Goal: Task Accomplishment & Management: Complete application form

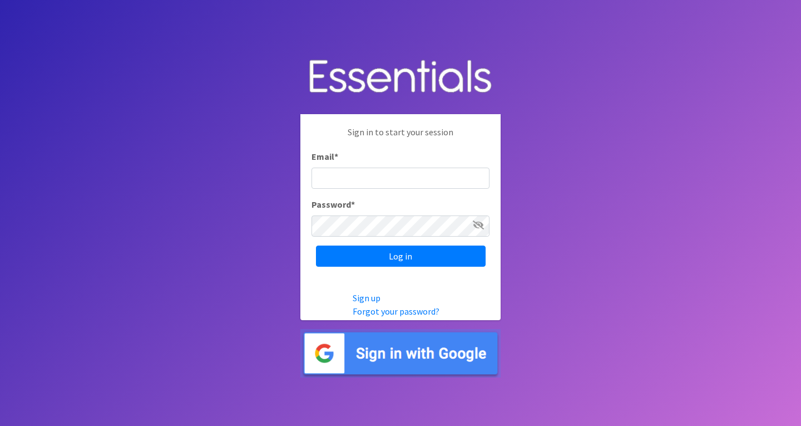
click at [371, 178] on input "Email *" at bounding box center [400, 177] width 178 height 21
type input "slcldiapers@gmail.com"
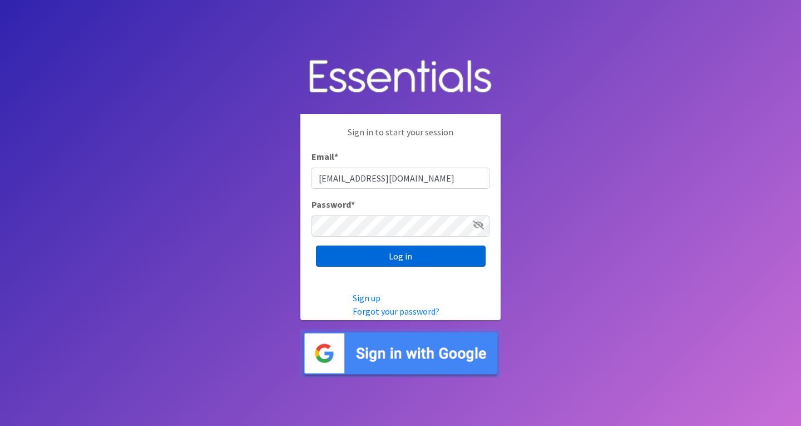
click at [371, 256] on input "Log in" at bounding box center [401, 255] width 170 height 21
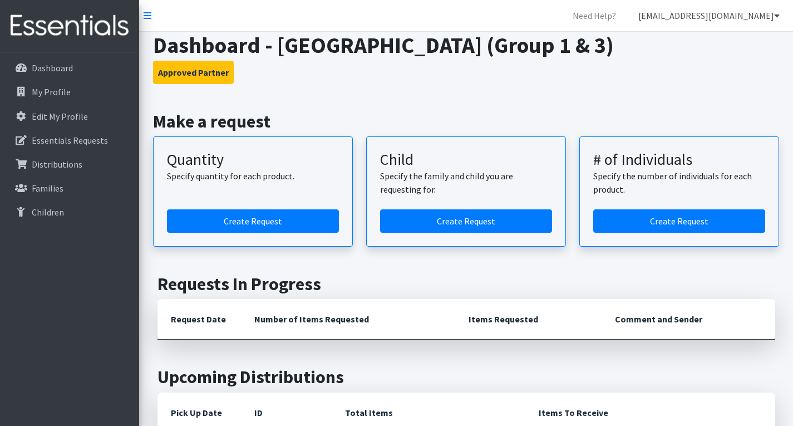
click at [774, 16] on icon at bounding box center [777, 15] width 6 height 9
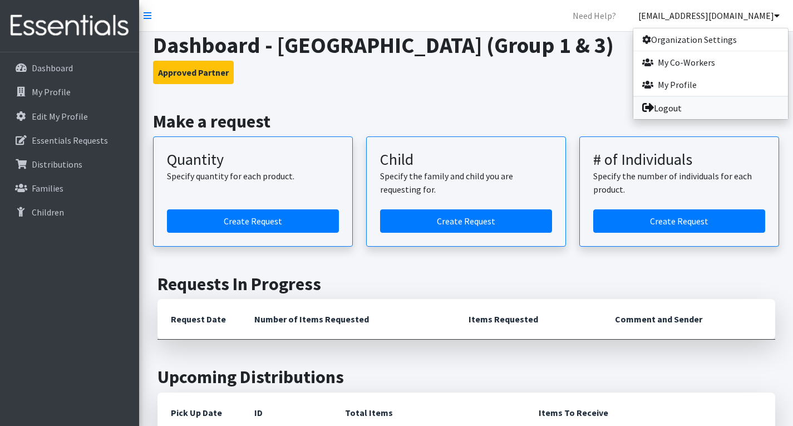
click at [681, 114] on link "Logout" at bounding box center [710, 108] width 155 height 22
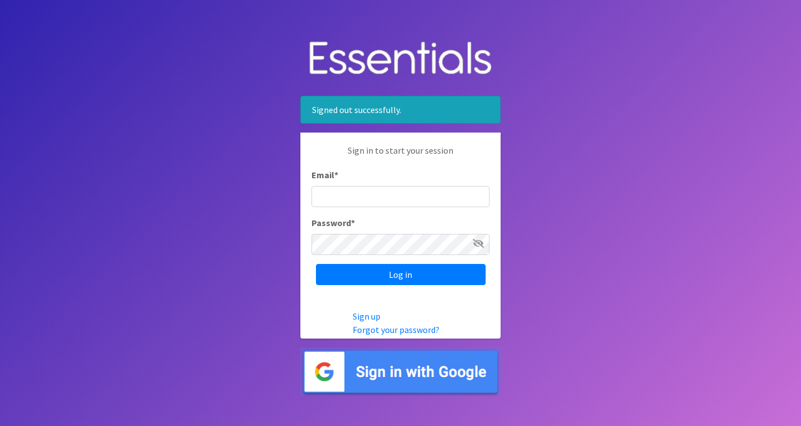
click at [379, 362] on img at bounding box center [400, 371] width 200 height 48
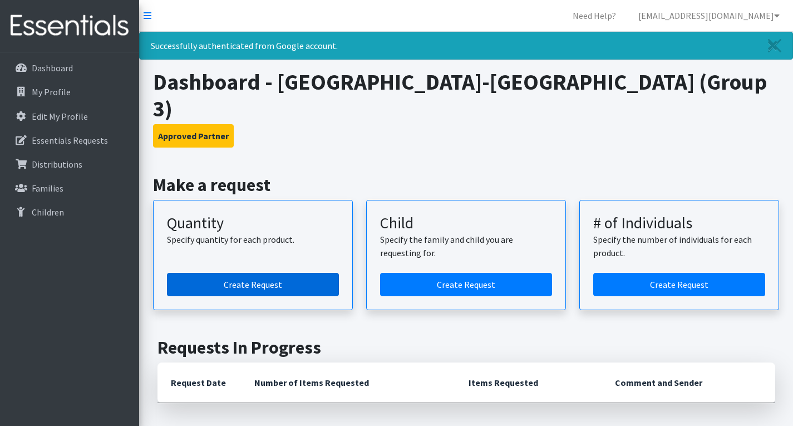
click at [279, 273] on link "Create Request" at bounding box center [253, 284] width 172 height 23
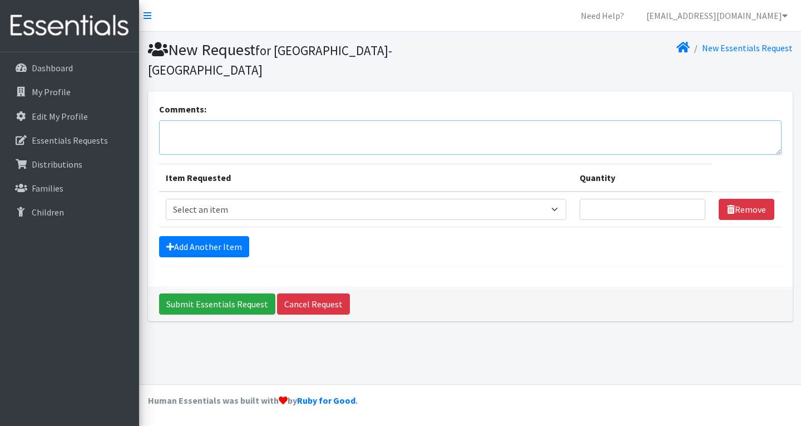
click at [252, 137] on textarea "Comments:" at bounding box center [470, 137] width 622 height 34
type textarea "Florissant Valley - Group 3"
click at [375, 208] on select "Select an item Period Supplies: Mixed Kits (order by bag) Applicator-free tampo…" at bounding box center [366, 209] width 401 height 21
select select "1096"
click at [166, 199] on select "Select an item Period Supplies: Mixed Kits (order by bag) Applicator-free tampo…" at bounding box center [366, 209] width 401 height 21
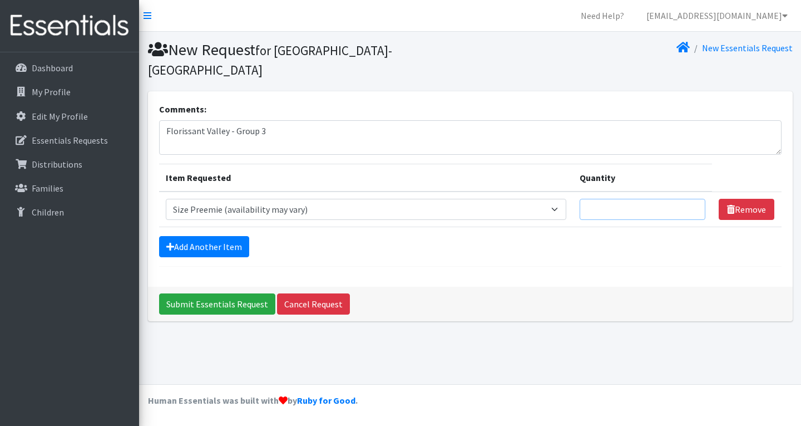
click at [634, 211] on input "Quantity" at bounding box center [643, 209] width 126 height 21
type input "100"
click at [200, 245] on link "Add Another Item" at bounding box center [204, 246] width 90 height 21
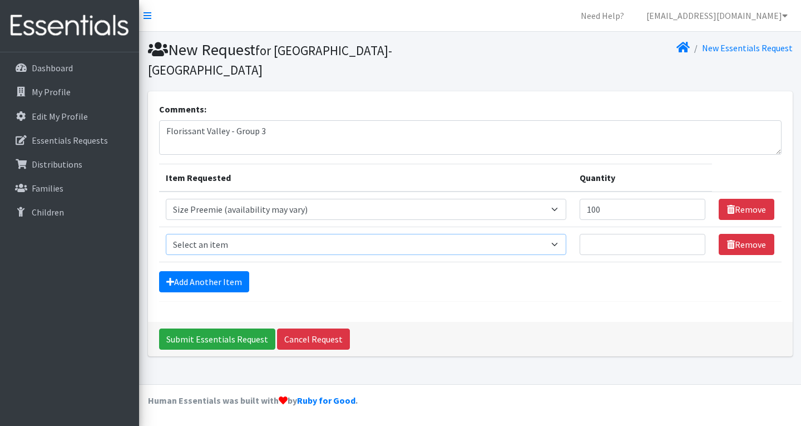
click at [217, 248] on select "Select an item Period Supplies: Mixed Kits (order by bag) Applicator-free tampo…" at bounding box center [366, 244] width 401 height 21
select select "1095"
click at [166, 234] on select "Select an item Period Supplies: Mixed Kits (order by bag) Applicator-free tampo…" at bounding box center [366, 244] width 401 height 21
click at [627, 245] on input "Quantity" at bounding box center [643, 244] width 126 height 21
type input "500"
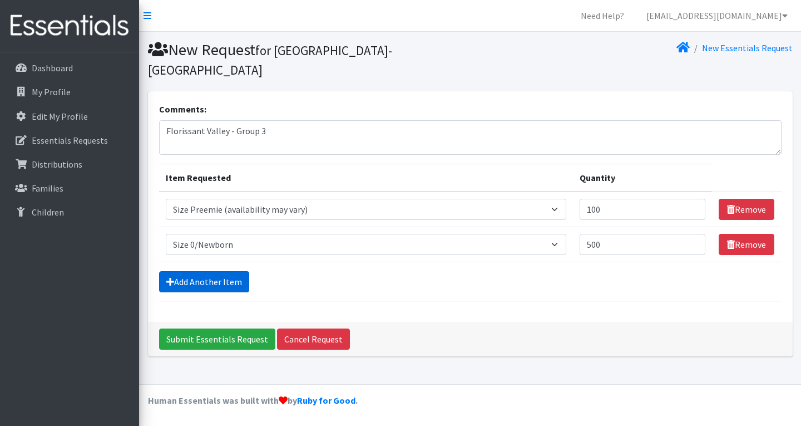
click at [237, 281] on link "Add Another Item" at bounding box center [204, 281] width 90 height 21
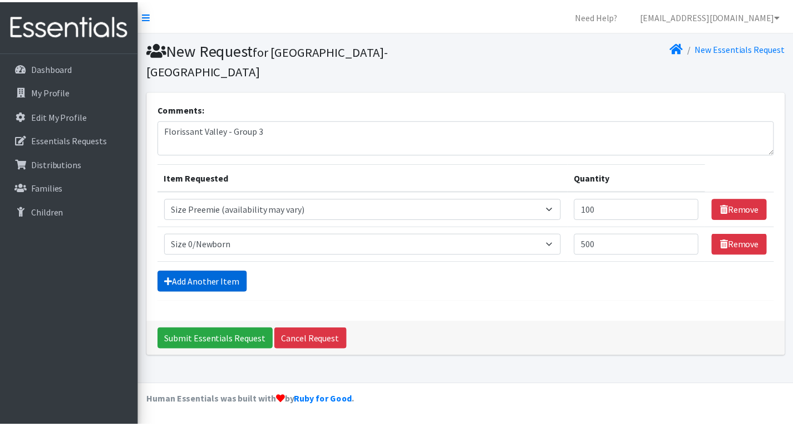
scroll to position [16, 0]
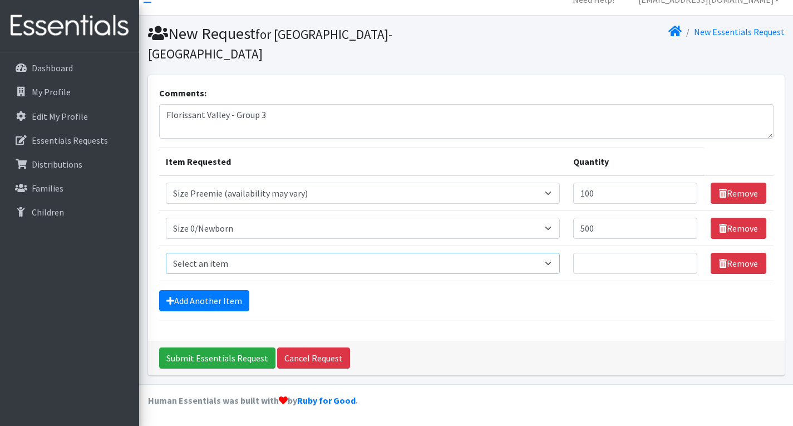
click at [240, 261] on select "Select an item Period Supplies: Mixed Kits (order by bag) Applicator-free tampo…" at bounding box center [363, 263] width 394 height 21
select select "1090"
click at [166, 253] on select "Select an item Period Supplies: Mixed Kits (order by bag) Applicator-free tampo…" at bounding box center [363, 263] width 394 height 21
click at [626, 259] on input "Quantity" at bounding box center [635, 263] width 124 height 21
type input "500"
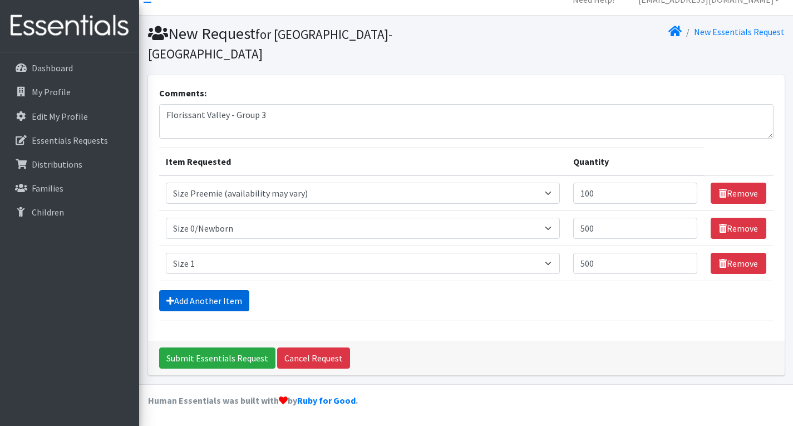
click at [218, 298] on link "Add Another Item" at bounding box center [204, 300] width 90 height 21
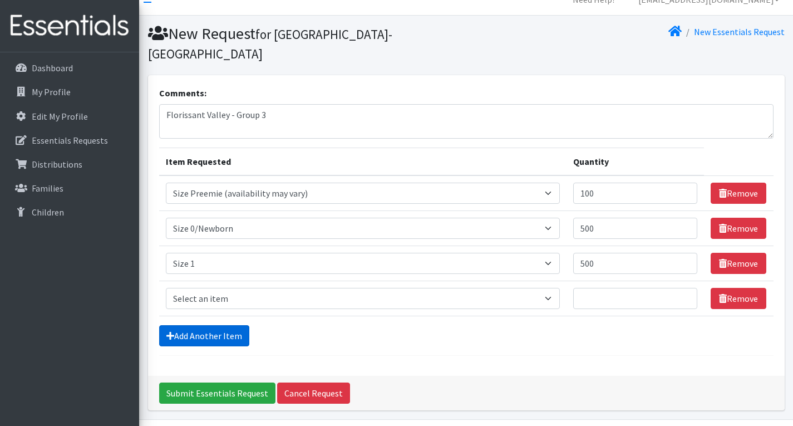
scroll to position [51, 0]
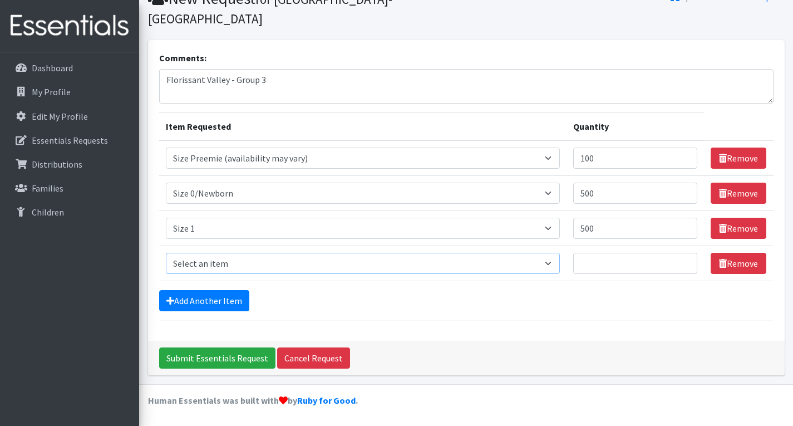
click at [231, 259] on select "Select an item Period Supplies: Mixed Kits (order by bag) Applicator-free tampo…" at bounding box center [363, 263] width 394 height 21
select select "1094"
click at [166, 253] on select "Select an item Period Supplies: Mixed Kits (order by bag) Applicator-free tampo…" at bounding box center [363, 263] width 394 height 21
click at [593, 266] on input "Quantity" at bounding box center [635, 263] width 124 height 21
type input "250"
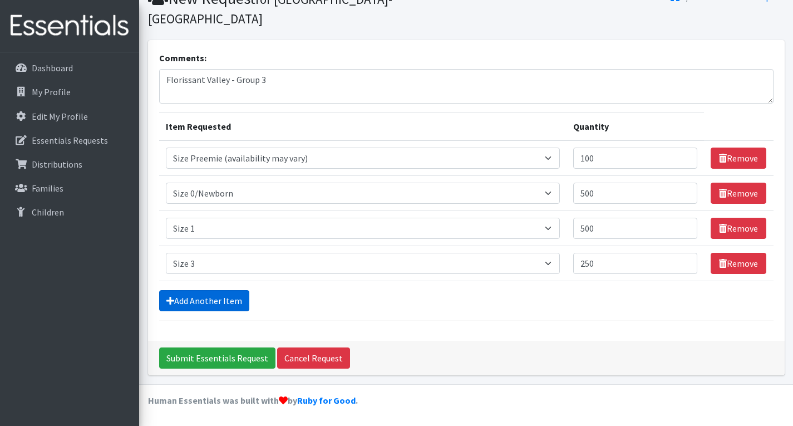
click at [222, 306] on link "Add Another Item" at bounding box center [204, 300] width 90 height 21
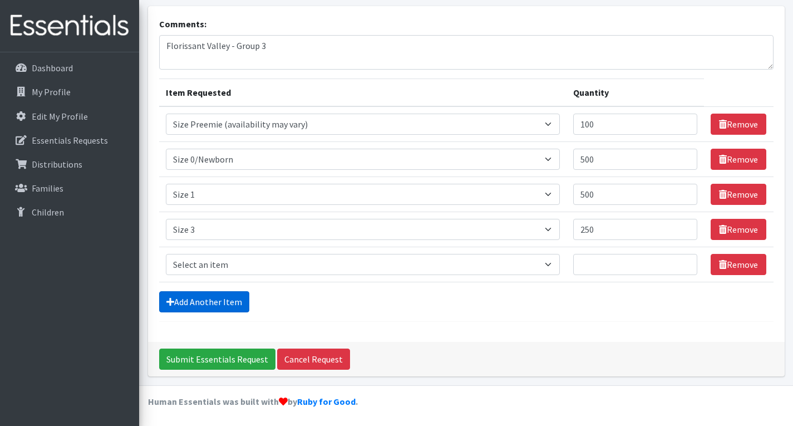
scroll to position [86, 0]
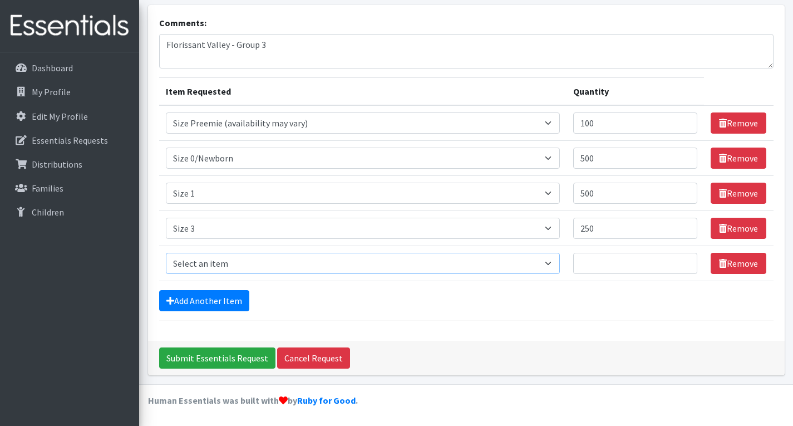
click at [228, 261] on select "Select an item Period Supplies: Mixed Kits (order by bag) Applicator-free tampo…" at bounding box center [363, 263] width 394 height 21
select select "1097"
click at [166, 253] on select "Select an item Period Supplies: Mixed Kits (order by bag) Applicator-free tampo…" at bounding box center [363, 263] width 394 height 21
click at [639, 265] on input "Quantity" at bounding box center [635, 263] width 124 height 21
type input "1250"
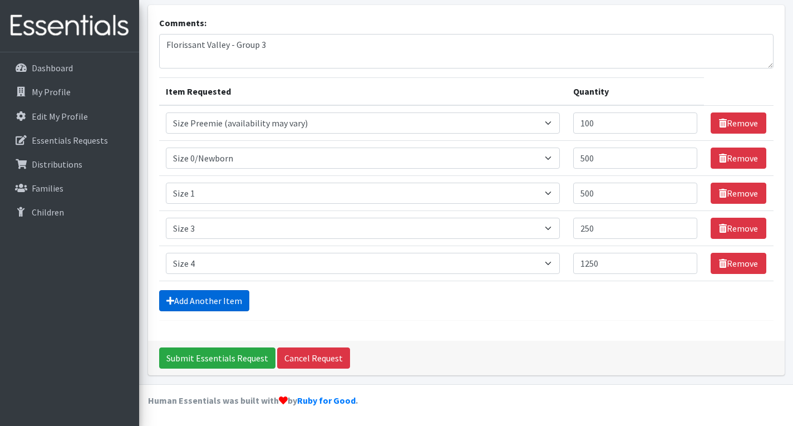
click at [217, 294] on link "Add Another Item" at bounding box center [204, 300] width 90 height 21
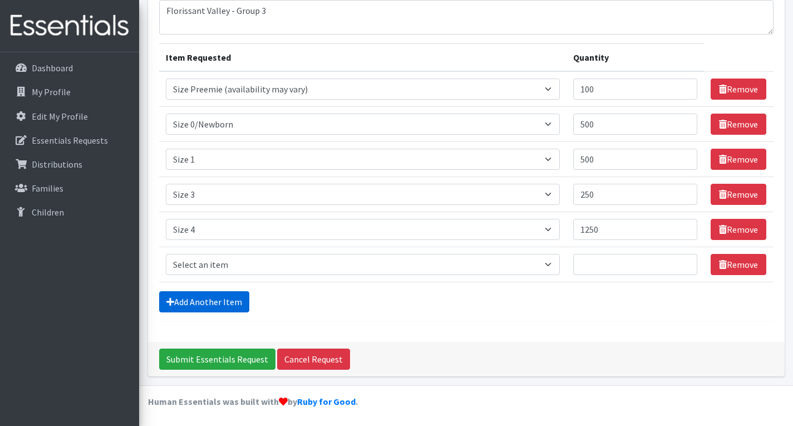
scroll to position [121, 0]
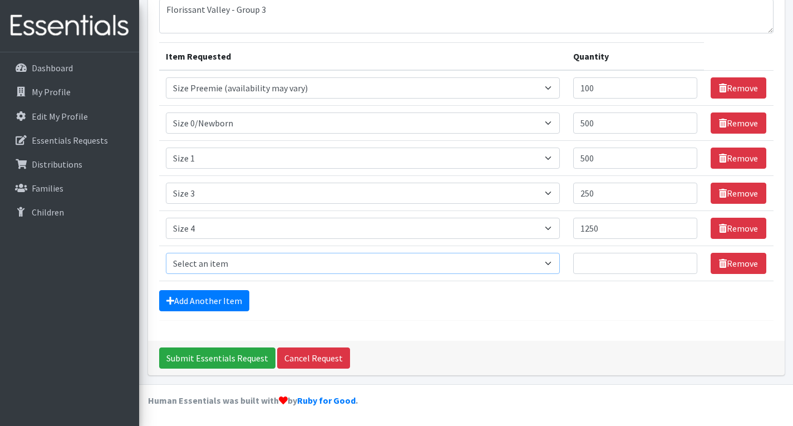
click at [300, 268] on select "Select an item Period Supplies: Mixed Kits (order by bag) Applicator-free tampo…" at bounding box center [363, 263] width 394 height 21
select select "1098"
click at [166, 253] on select "Select an item Period Supplies: Mixed Kits (order by bag) Applicator-free tampo…" at bounding box center [363, 263] width 394 height 21
click at [624, 261] on input "Quantity" at bounding box center [635, 263] width 124 height 21
type input "1000"
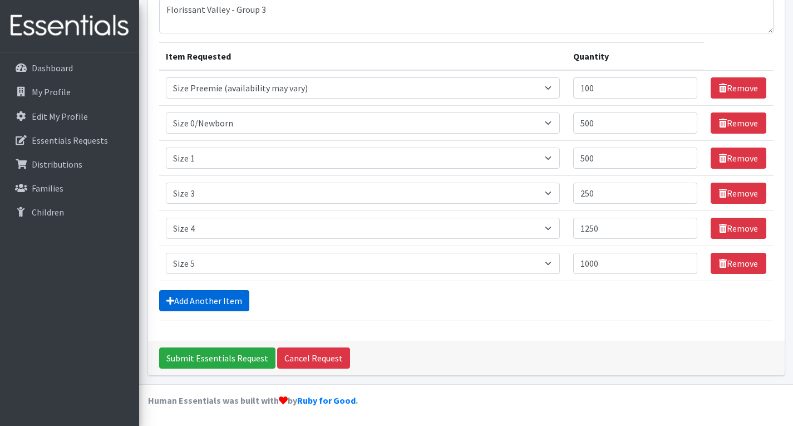
click at [231, 291] on link "Add Another Item" at bounding box center [204, 300] width 90 height 21
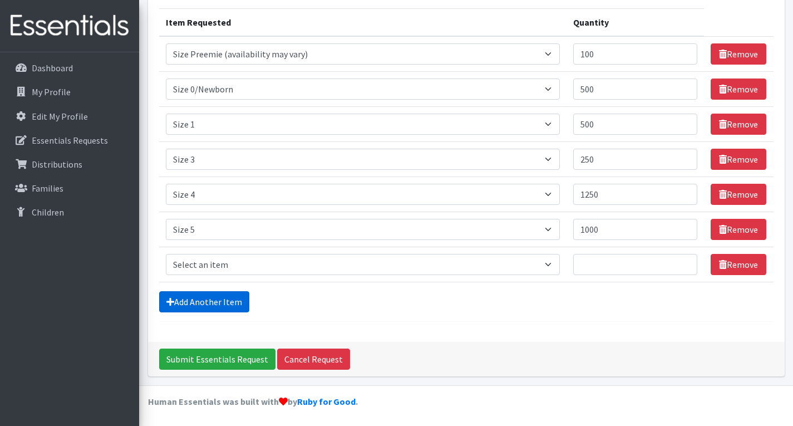
scroll to position [156, 0]
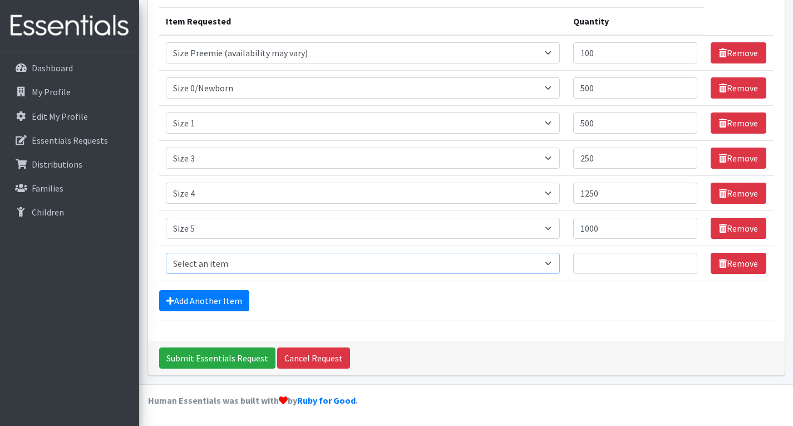
click at [266, 267] on select "Select an item Period Supplies: Mixed Kits (order by bag) Applicator-free tampo…" at bounding box center [363, 263] width 394 height 21
select select "1100"
click at [166, 253] on select "Select an item Period Supplies: Mixed Kits (order by bag) Applicator-free tampo…" at bounding box center [363, 263] width 394 height 21
click at [643, 269] on input "Quantity" at bounding box center [635, 263] width 124 height 21
type input "1500"
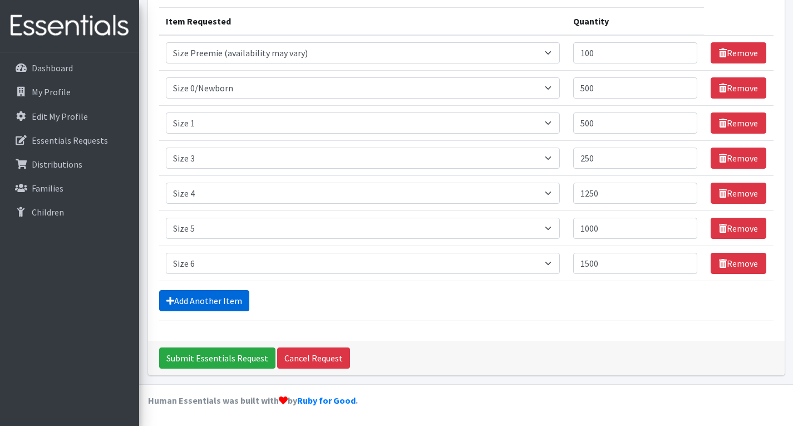
click at [202, 305] on link "Add Another Item" at bounding box center [204, 300] width 90 height 21
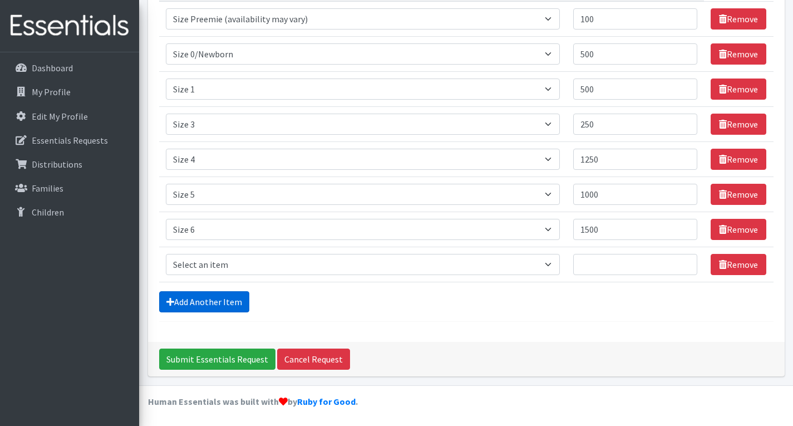
scroll to position [191, 0]
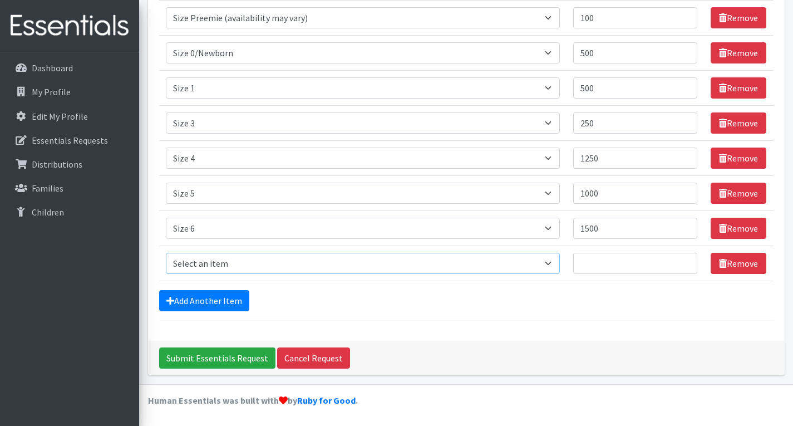
click at [238, 262] on select "Select an item Period Supplies: Mixed Kits (order by bag) Applicator-free tampo…" at bounding box center [363, 263] width 394 height 21
select select "6073"
click at [166, 253] on select "Select an item Period Supplies: Mixed Kits (order by bag) Applicator-free tampo…" at bounding box center [363, 263] width 394 height 21
click at [613, 266] on input "Quantity" at bounding box center [635, 263] width 124 height 21
type input "1000"
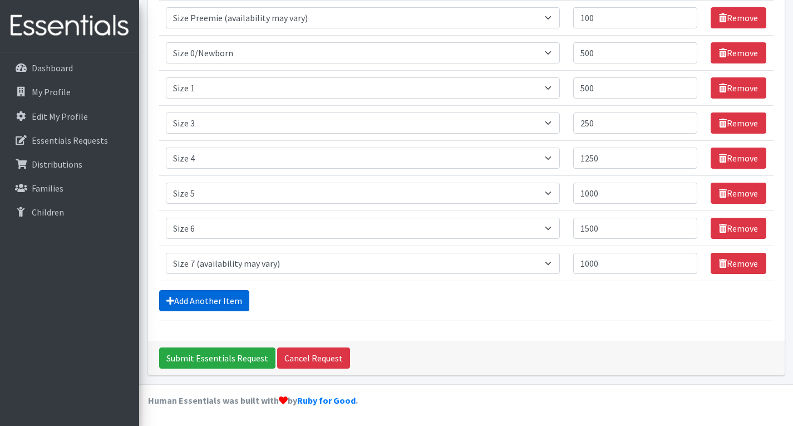
click at [235, 303] on link "Add Another Item" at bounding box center [204, 300] width 90 height 21
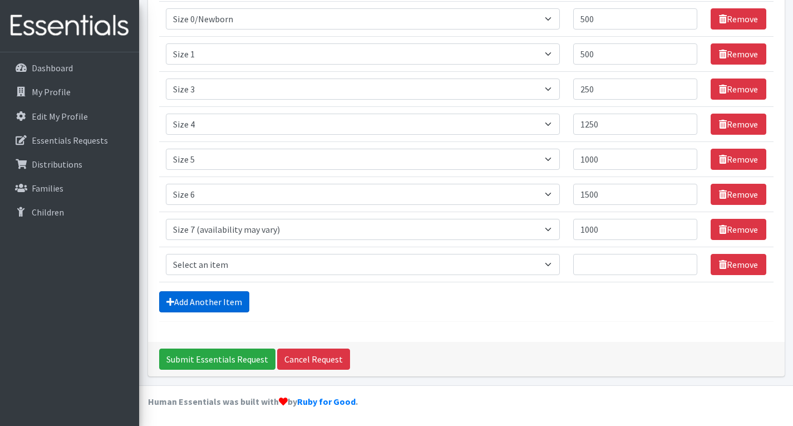
scroll to position [226, 0]
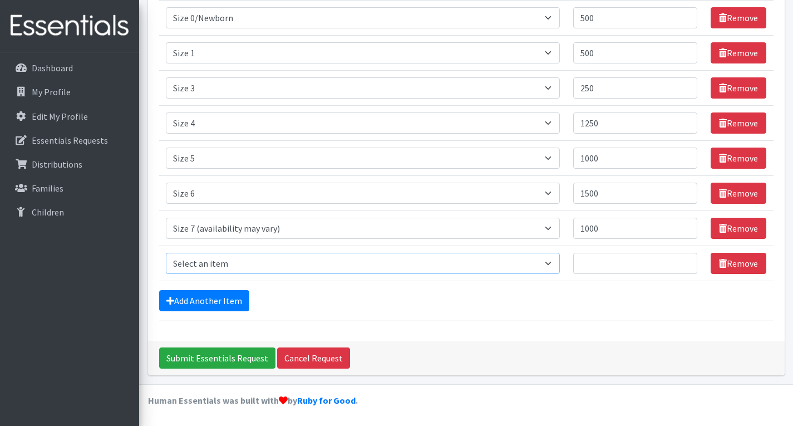
click at [255, 262] on select "Select an item Period Supplies: Mixed Kits (order by bag) Applicator-free tampo…" at bounding box center [363, 263] width 394 height 21
select select "1105"
click at [166, 253] on select "Select an item Period Supplies: Mixed Kits (order by bag) Applicator-free tampo…" at bounding box center [363, 263] width 394 height 21
click at [632, 271] on input "Quantity" at bounding box center [635, 263] width 124 height 21
type input "100"
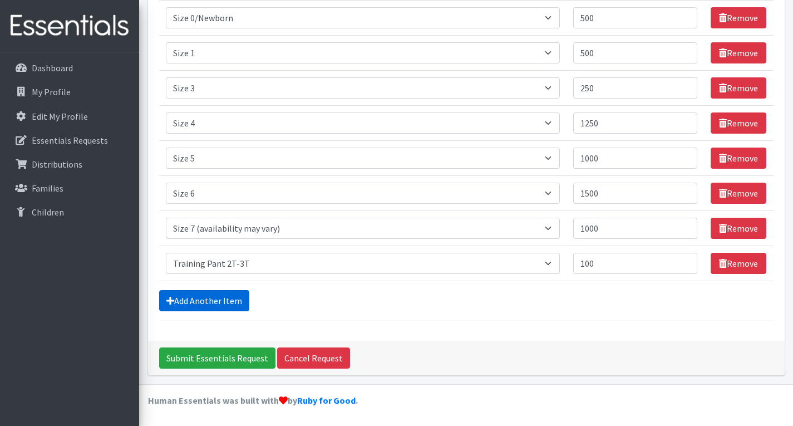
click at [245, 305] on link "Add Another Item" at bounding box center [204, 300] width 90 height 21
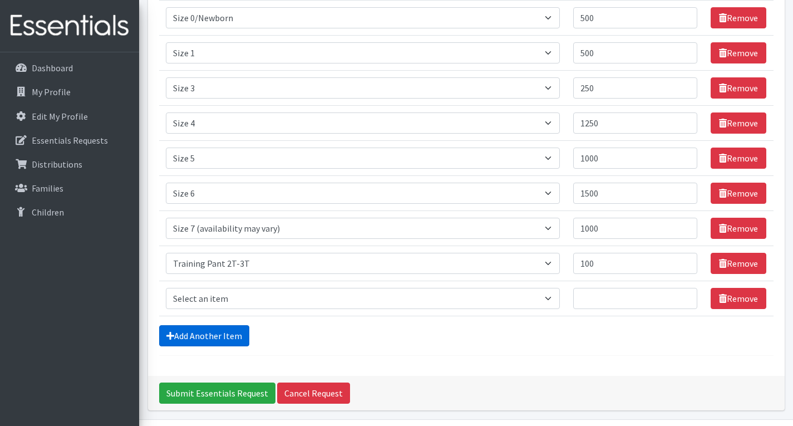
scroll to position [261, 0]
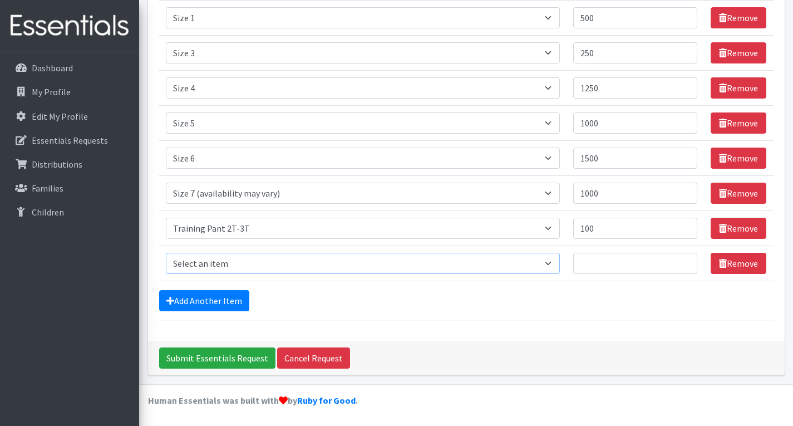
click at [243, 260] on select "Select an item Period Supplies: Mixed Kits (order by bag) Applicator-free tampo…" at bounding box center [363, 263] width 394 height 21
select select "1107"
click at [166, 253] on select "Select an item Period Supplies: Mixed Kits (order by bag) Applicator-free tampo…" at bounding box center [363, 263] width 394 height 21
click at [615, 268] on input "Quantity" at bounding box center [635, 263] width 124 height 21
type input "100"
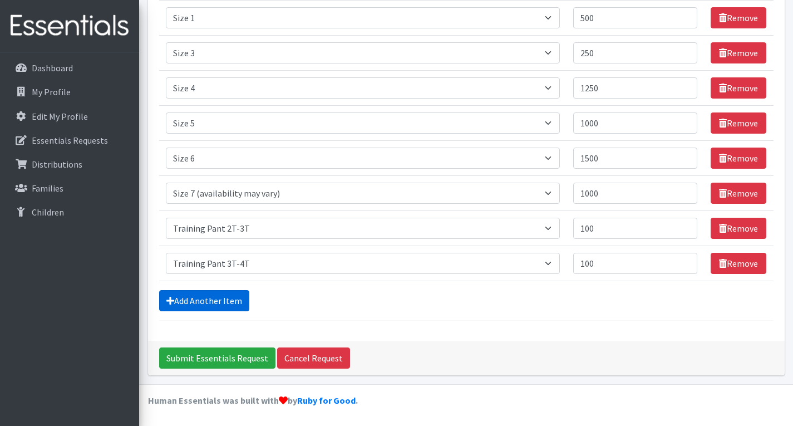
click at [220, 303] on link "Add Another Item" at bounding box center [204, 300] width 90 height 21
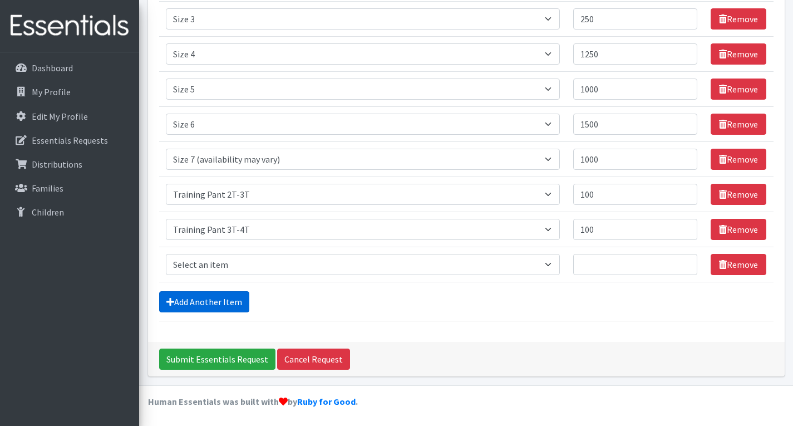
scroll to position [296, 0]
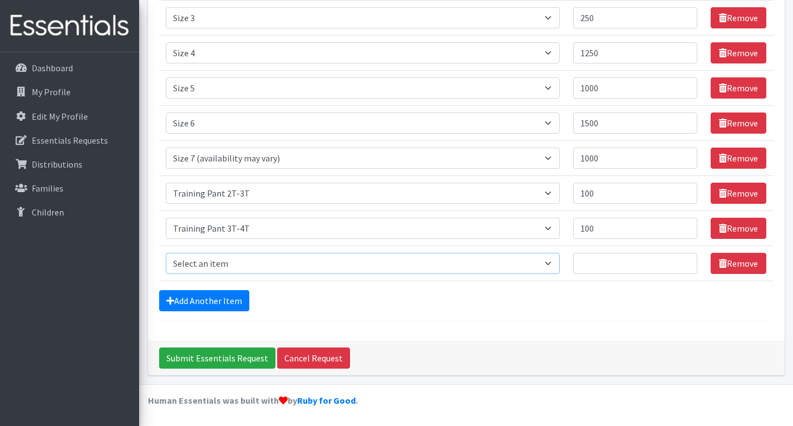
click at [230, 265] on select "Select an item Period Supplies: Mixed Kits (order by bag) Applicator-free tampo…" at bounding box center [363, 263] width 394 height 21
select select "1093"
click at [166, 253] on select "Select an item Period Supplies: Mixed Kits (order by bag) Applicator-free tampo…" at bounding box center [363, 263] width 394 height 21
click at [619, 268] on input "Quantity" at bounding box center [635, 263] width 124 height 21
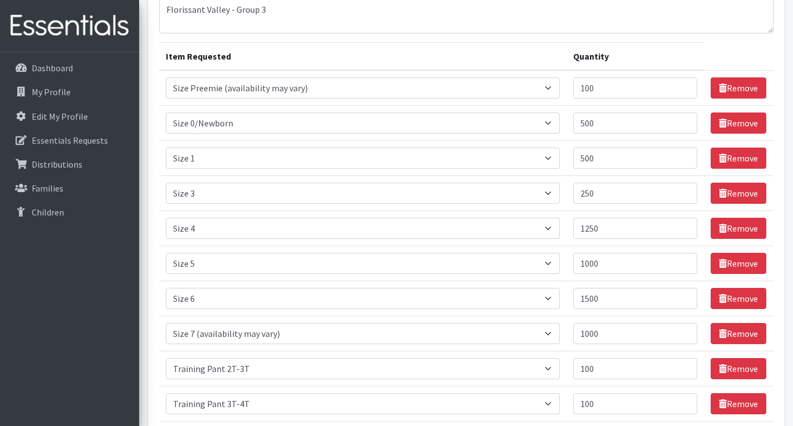
scroll to position [241, 0]
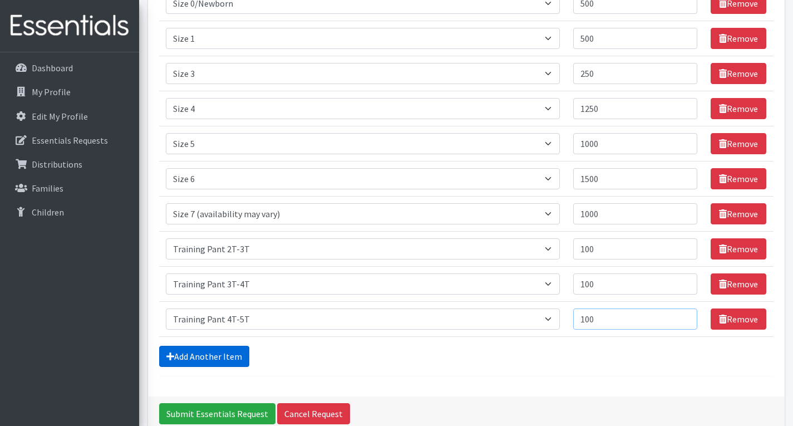
type input "100"
click at [236, 358] on link "Add Another Item" at bounding box center [204, 355] width 90 height 21
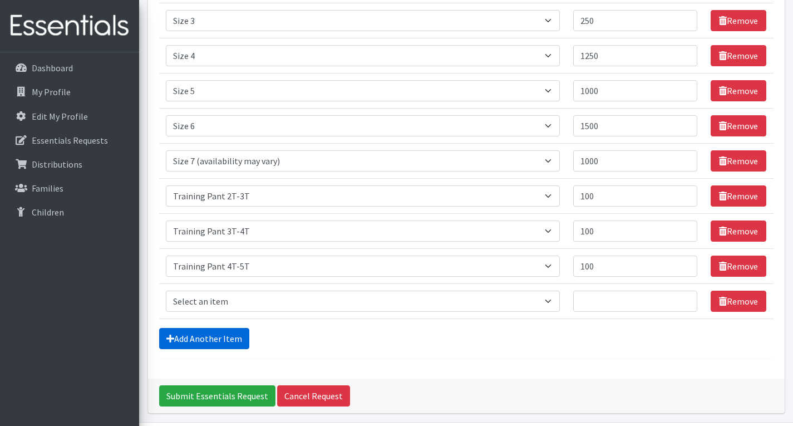
scroll to position [332, 0]
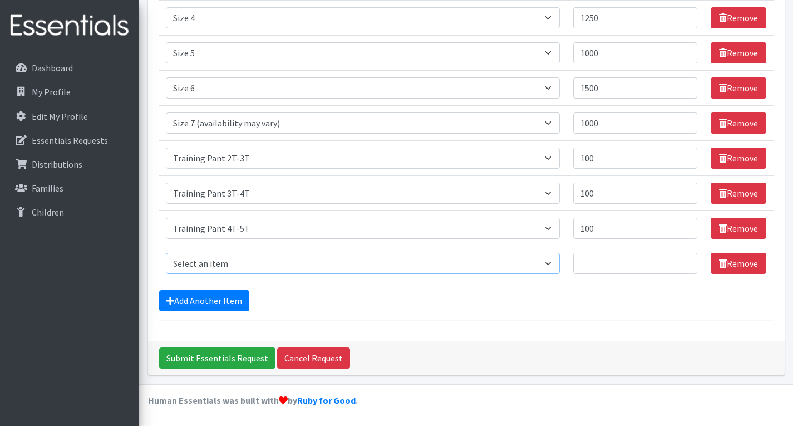
click at [266, 260] on select "Select an item Period Supplies: Mixed Kits (order by bag) Applicator-free tampo…" at bounding box center [363, 263] width 394 height 21
select select "8796"
click at [166, 253] on select "Select an item Period Supplies: Mixed Kits (order by bag) Applicator-free tampo…" at bounding box center [363, 263] width 394 height 21
click at [605, 266] on input "Quantity" at bounding box center [635, 263] width 124 height 21
type input "6"
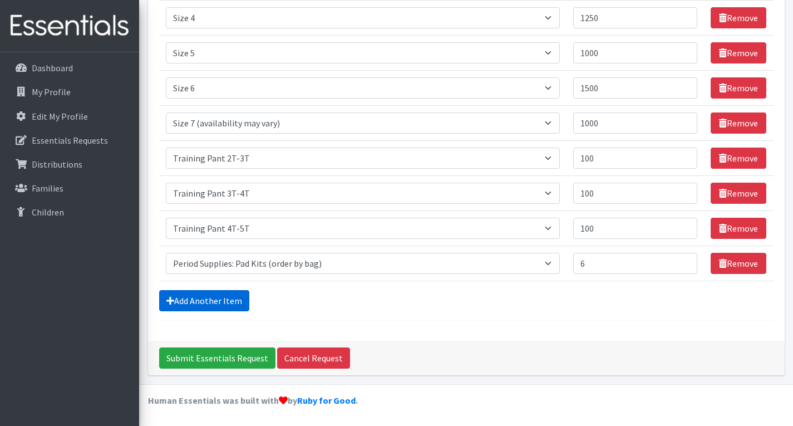
click at [180, 296] on link "Add Another Item" at bounding box center [204, 300] width 90 height 21
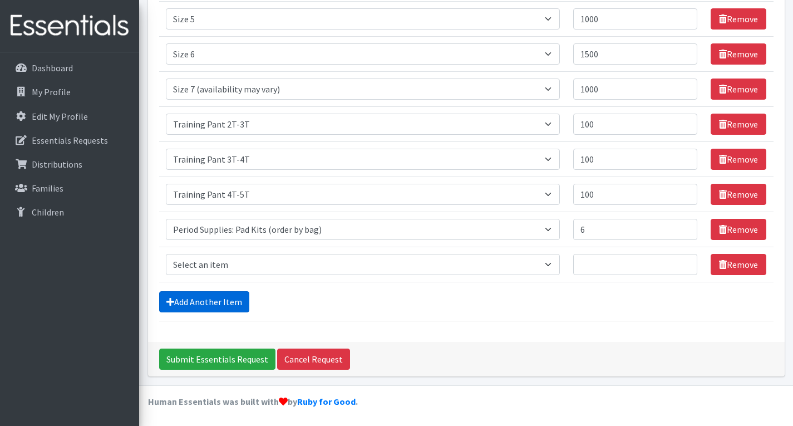
scroll to position [367, 0]
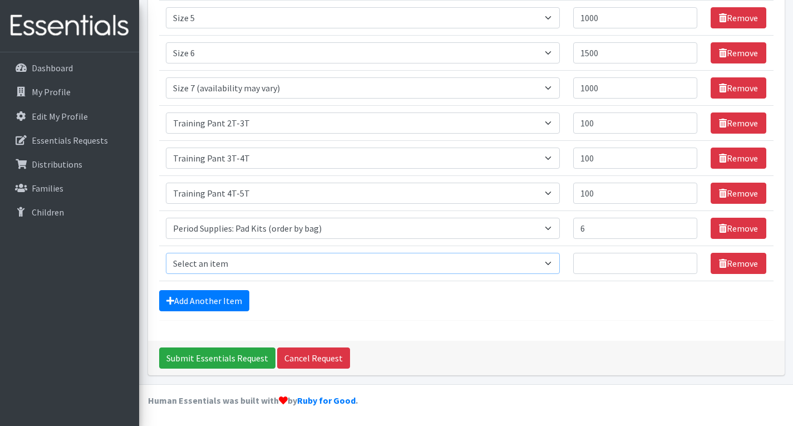
click at [230, 270] on select "Select an item Period Supplies: Mixed Kits (order by bag) Applicator-free tampo…" at bounding box center [363, 263] width 394 height 21
select select "8797"
click at [166, 253] on select "Select an item Period Supplies: Mixed Kits (order by bag) Applicator-free tampo…" at bounding box center [363, 263] width 394 height 21
click at [616, 271] on input "Quantity" at bounding box center [635, 263] width 124 height 21
type input "2"
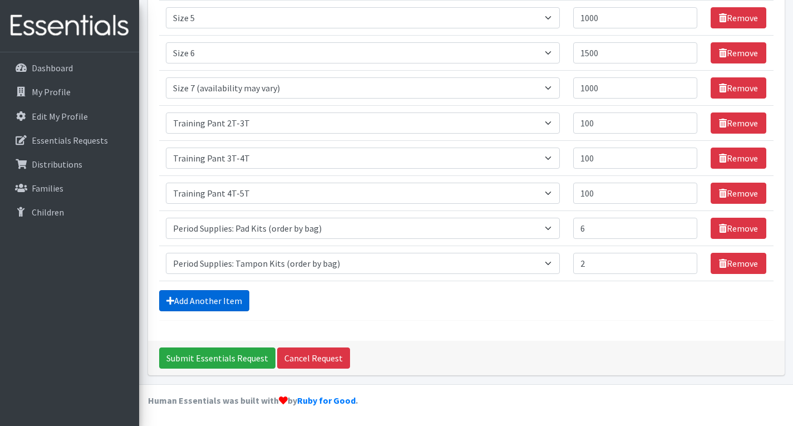
click at [197, 310] on link "Add Another Item" at bounding box center [204, 300] width 90 height 21
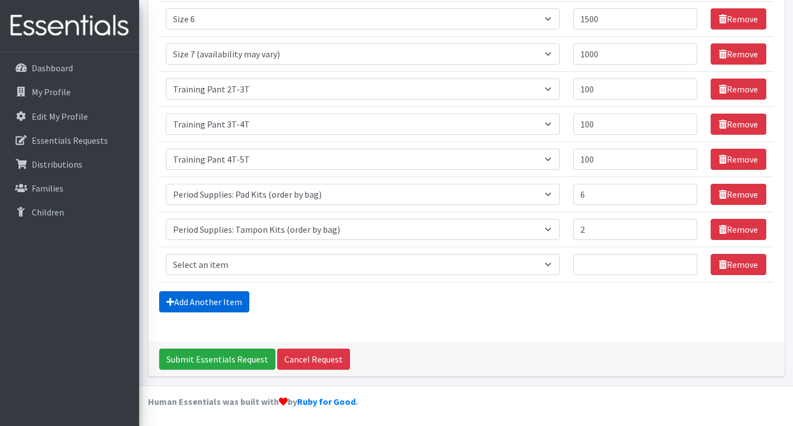
scroll to position [402, 0]
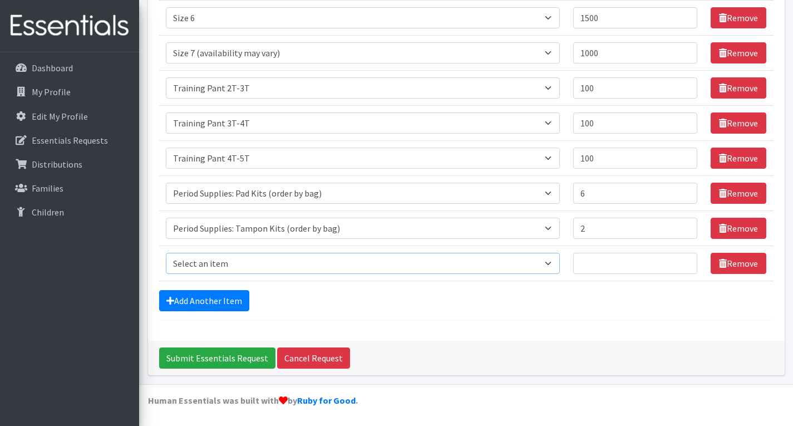
click at [288, 254] on select "Select an item Period Supplies: Mixed Kits (order by bag) Applicator-free tampo…" at bounding box center [363, 263] width 394 height 21
select select "8798"
click at [166, 253] on select "Select an item Period Supplies: Mixed Kits (order by bag) Applicator-free tampo…" at bounding box center [363, 263] width 394 height 21
click at [609, 256] on input "Quantity" at bounding box center [635, 263] width 124 height 21
type input "2"
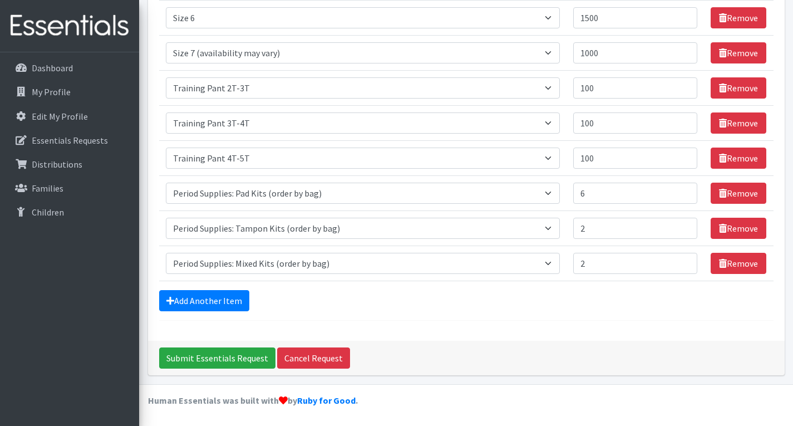
click at [601, 334] on div "Comments: Florissant Valley - Group 3 Item Requested Quantity Item Requested Se…" at bounding box center [466, 15] width 636 height 651
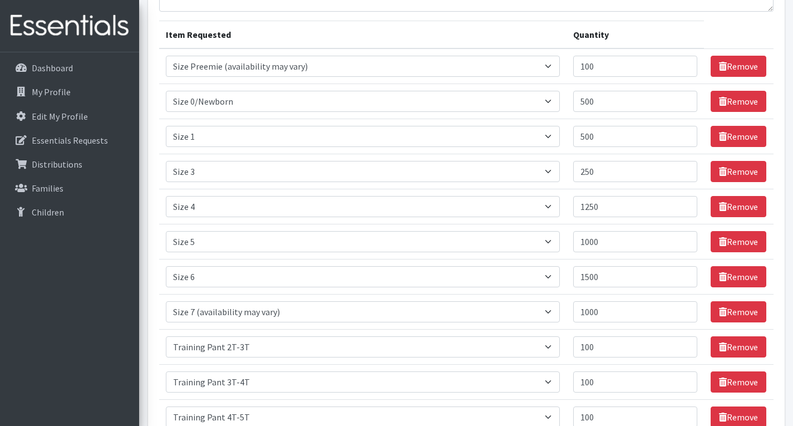
scroll to position [123, 0]
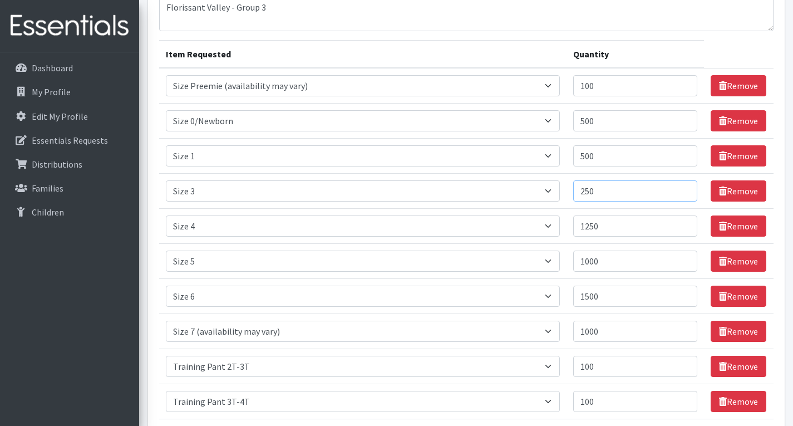
click at [616, 195] on input "250" at bounding box center [635, 190] width 124 height 21
type input "2"
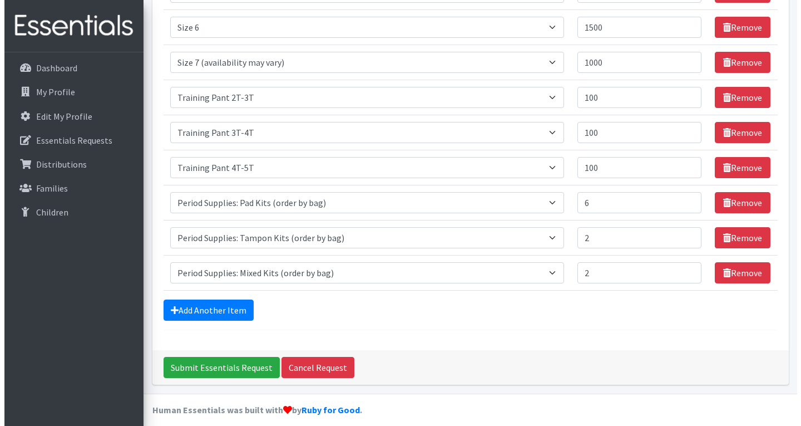
scroll to position [402, 0]
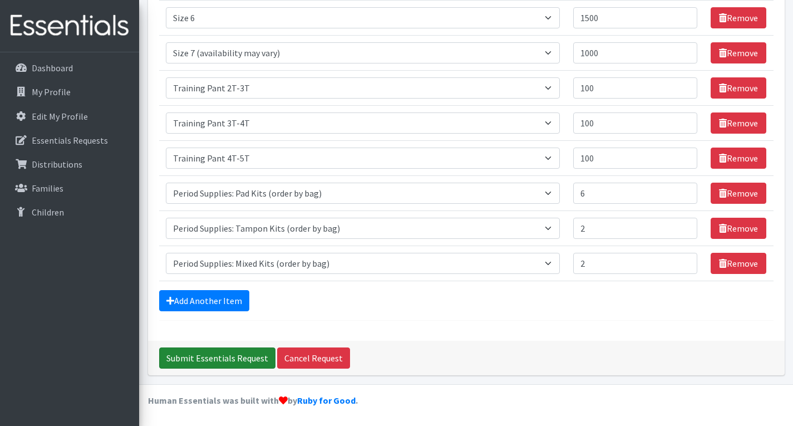
type input "500"
click at [250, 359] on input "Submit Essentials Request" at bounding box center [217, 357] width 116 height 21
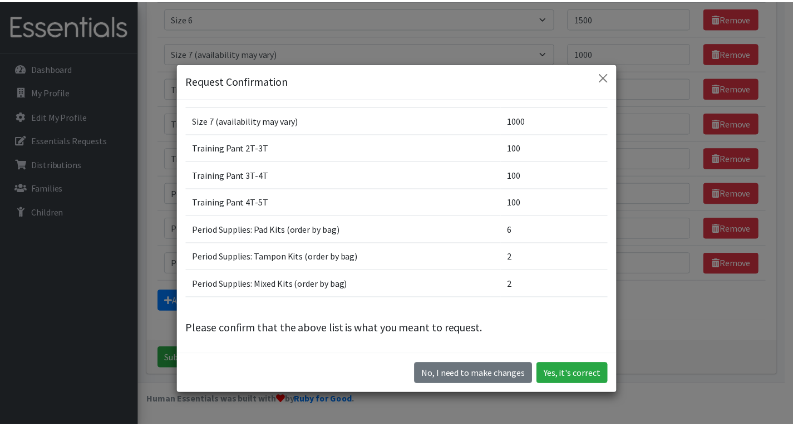
scroll to position [220, 0]
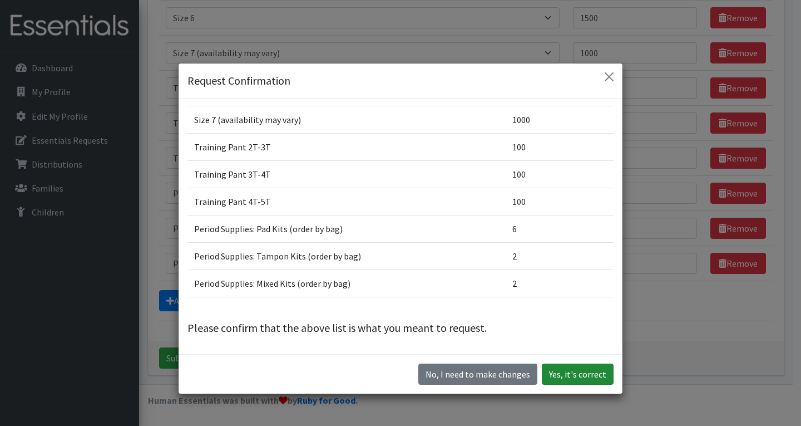
click at [571, 375] on button "Yes, it's correct" at bounding box center [578, 373] width 72 height 21
